Goal: Download file/media

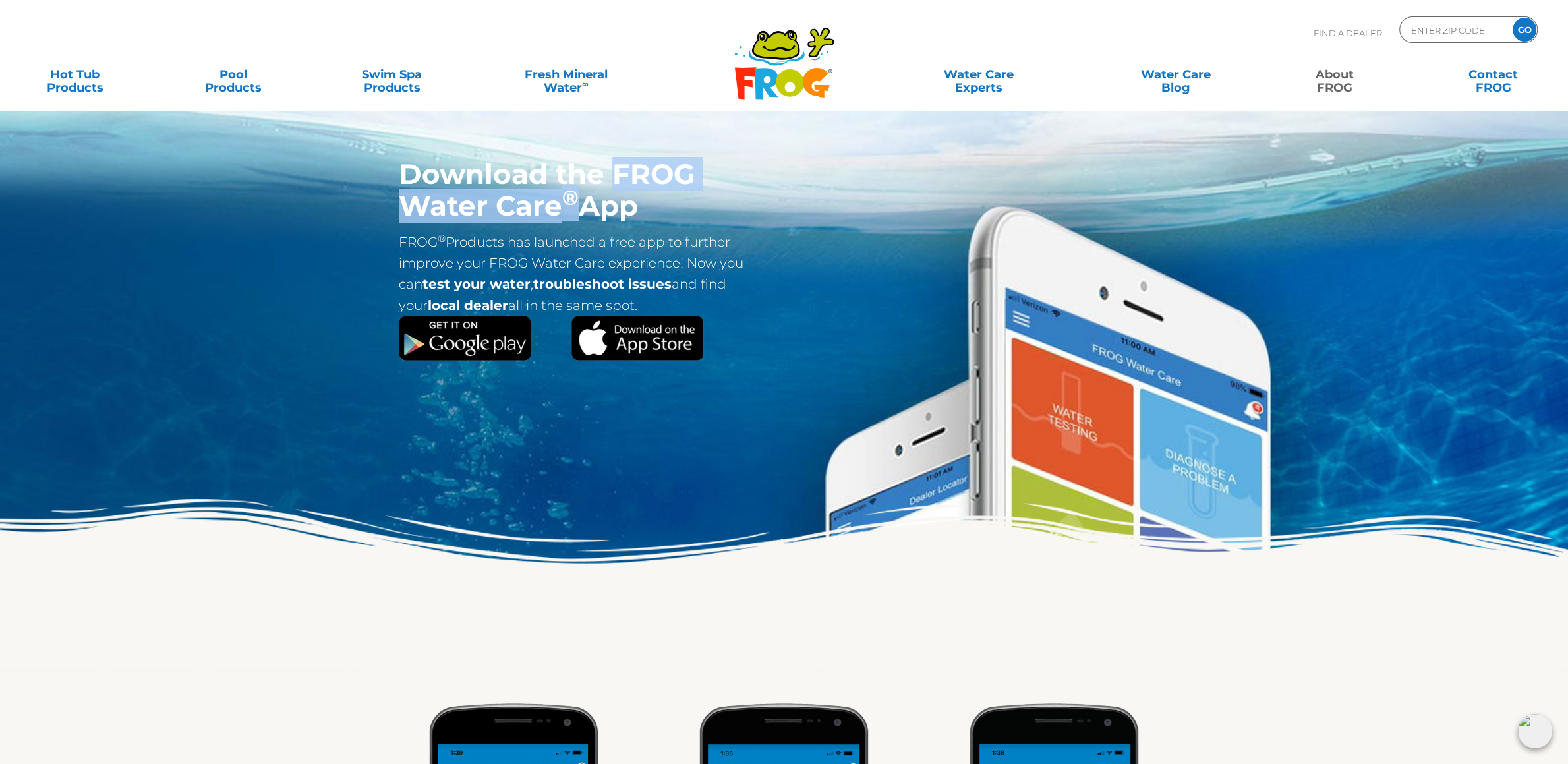
drag, startPoint x: 579, startPoint y: 203, endPoint x: 615, endPoint y: 191, distance: 37.9
click at [608, 174] on h1 "Download the FROG Water Care ® App" at bounding box center [571, 190] width 346 height 63
drag, startPoint x: 640, startPoint y: 210, endPoint x: 619, endPoint y: 176, distance: 40.0
click at [619, 176] on h1 "Download the FROG Water Care ® App" at bounding box center [571, 190] width 346 height 63
copy h1 "FROG Water Care ® App"
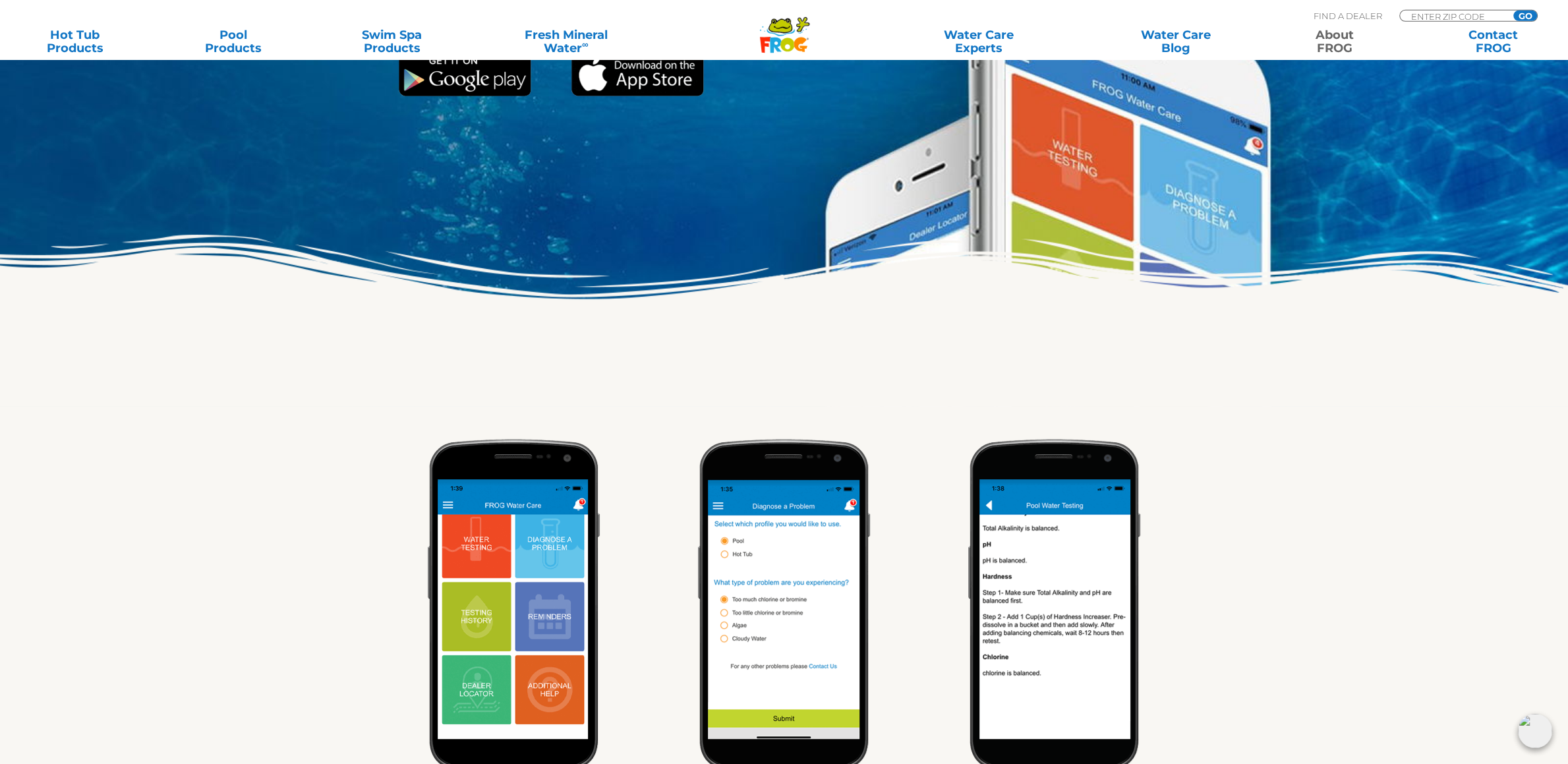
scroll to position [69, 0]
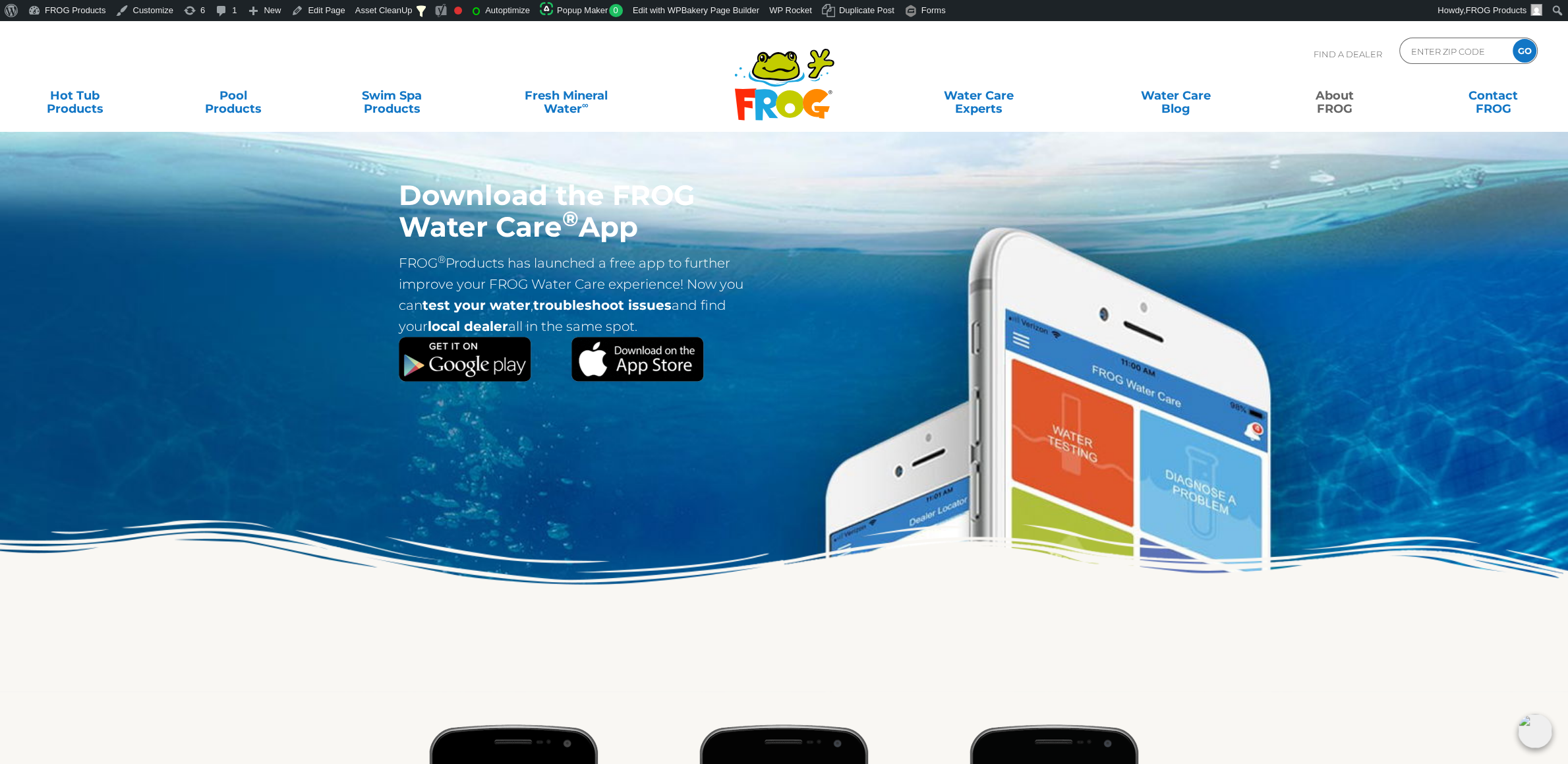
click at [547, 207] on h1 "Download the FROG Water Care ® App" at bounding box center [571, 211] width 346 height 63
drag, startPoint x: 616, startPoint y: 195, endPoint x: 642, endPoint y: 238, distance: 50.2
click at [642, 238] on h1 "Download the FROG Water Care ® App" at bounding box center [571, 211] width 346 height 63
copy h1 "FROG Water Care ® App"
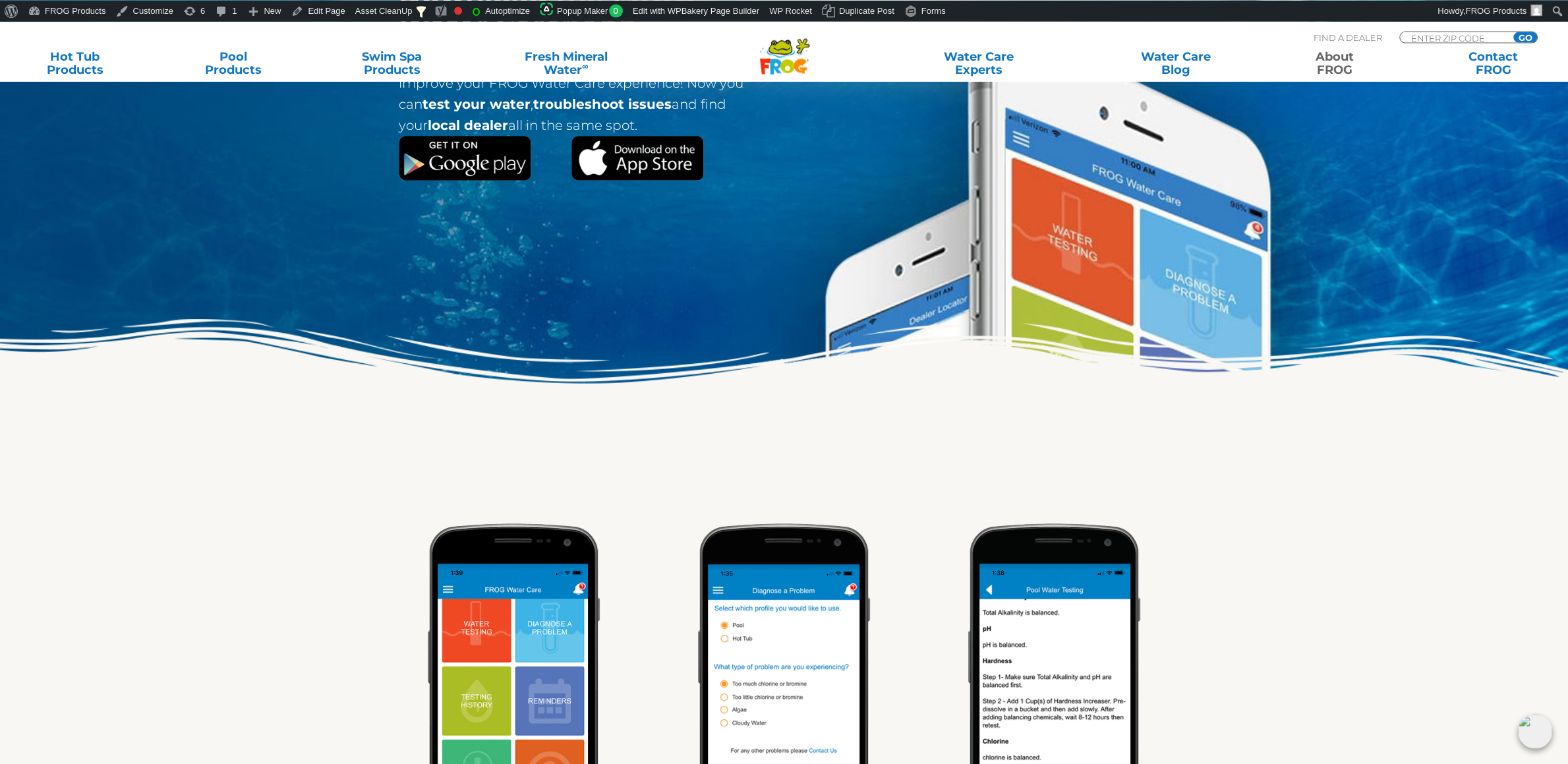
scroll to position [138, 0]
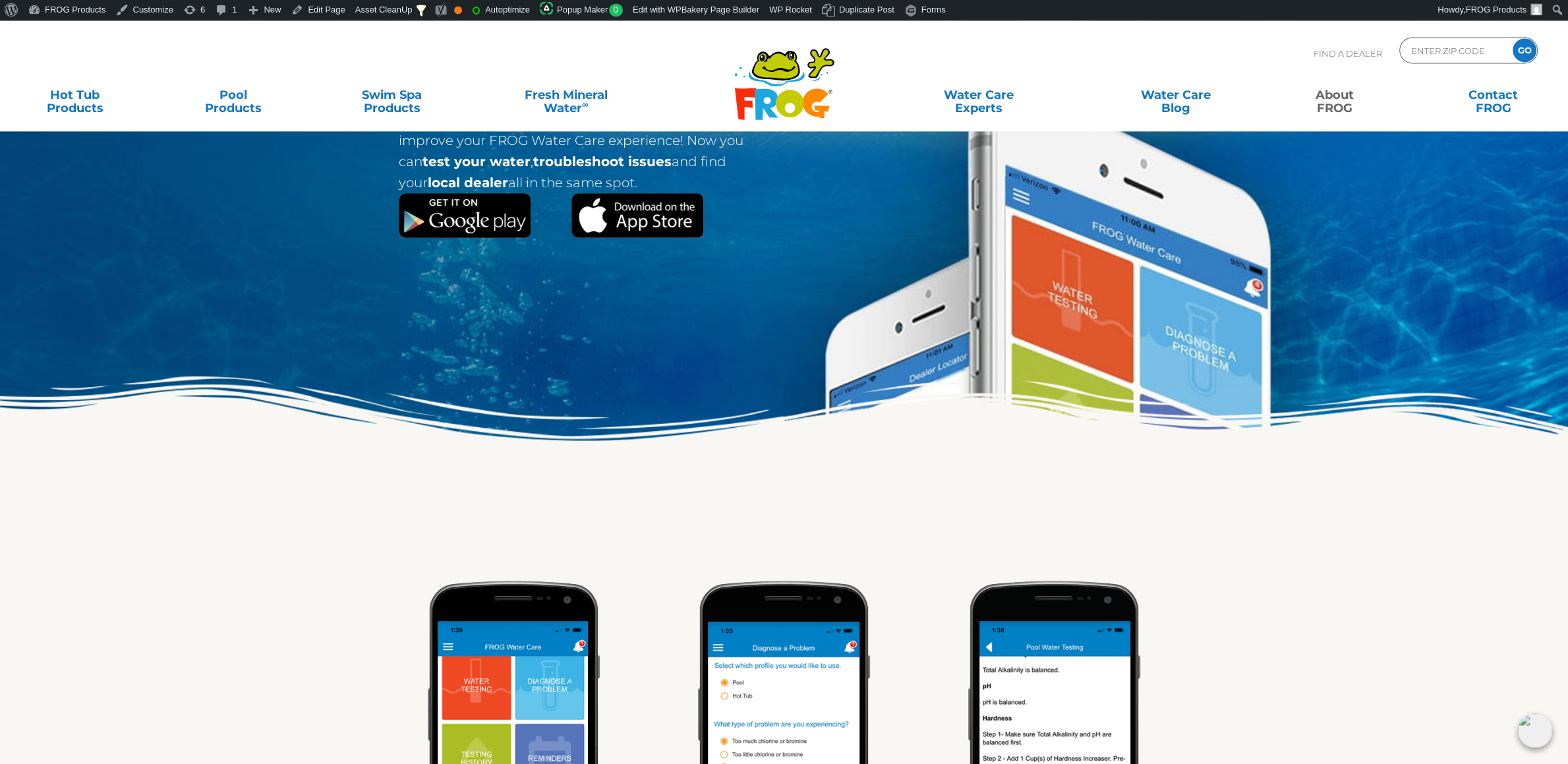
scroll to position [554, 0]
